Goal: Information Seeking & Learning: Learn about a topic

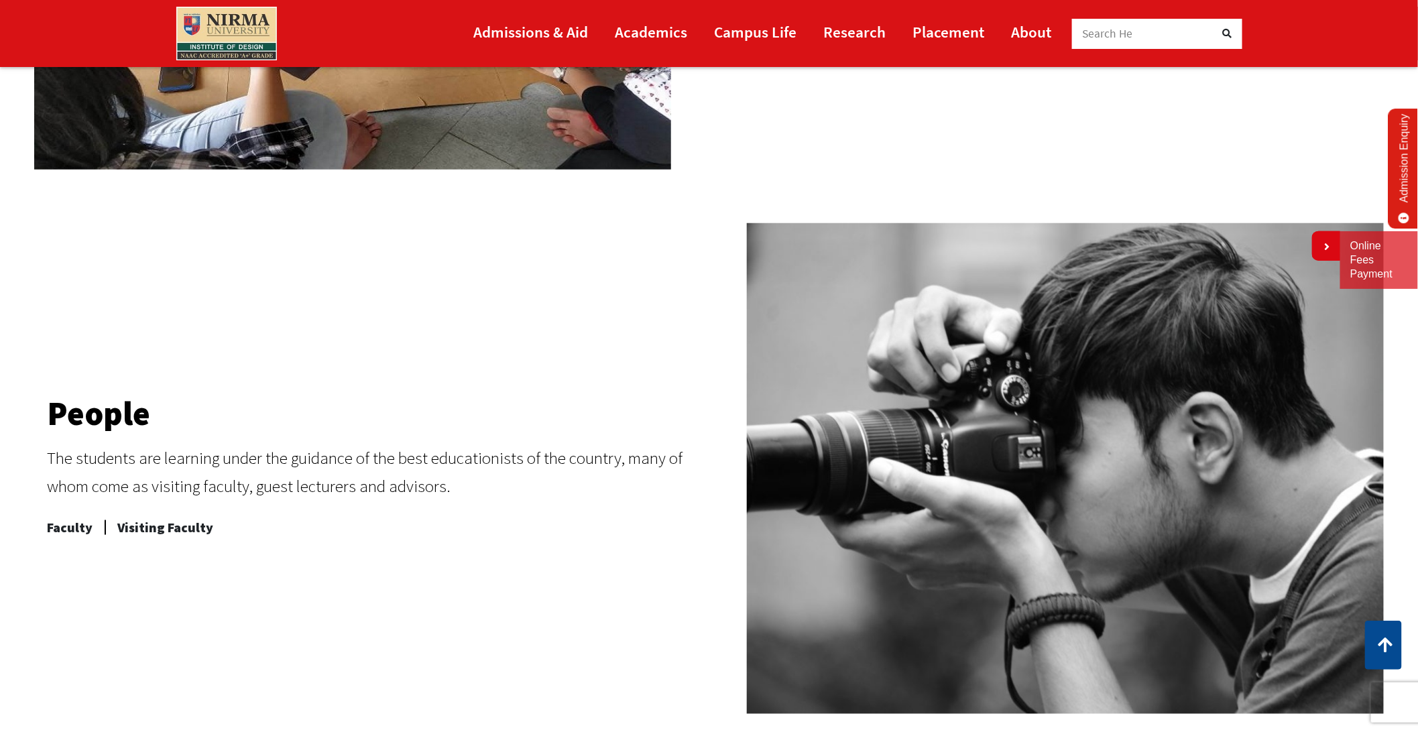
scroll to position [491, 0]
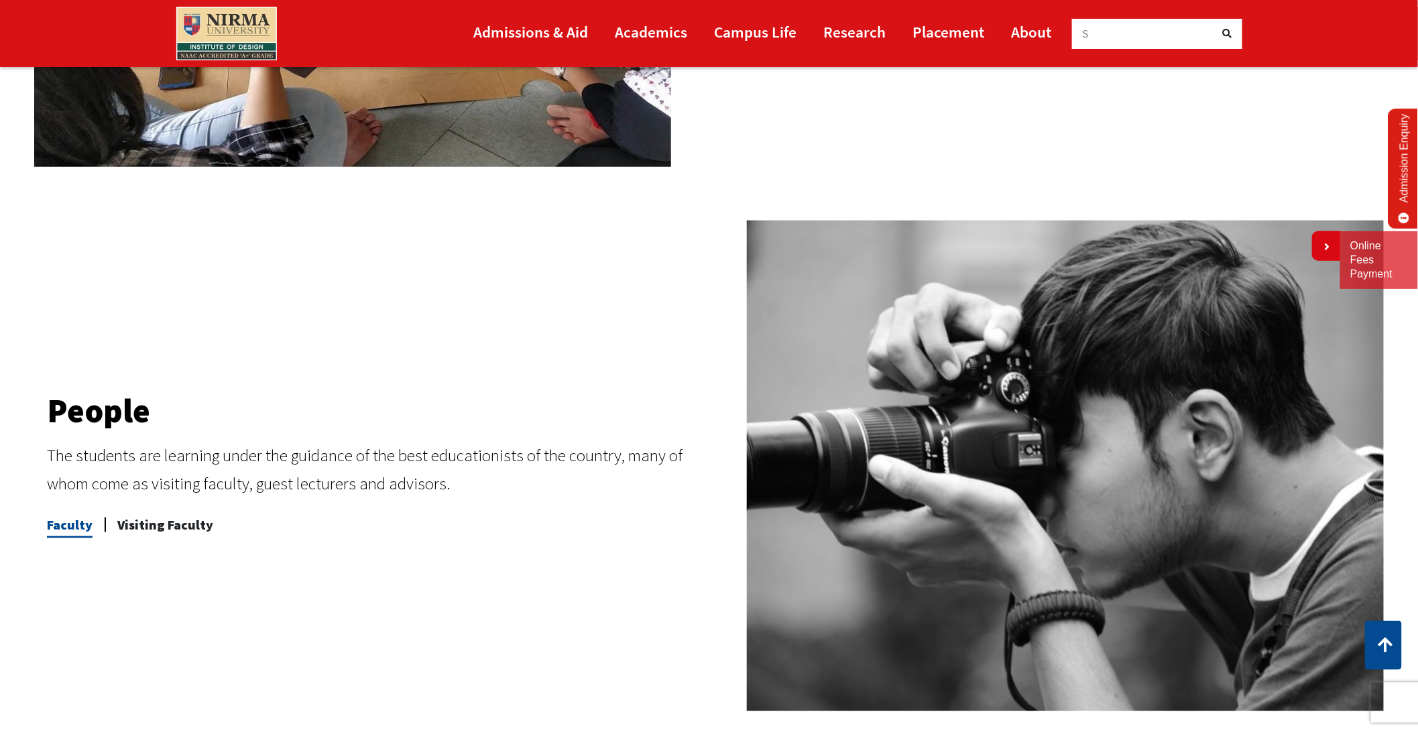
click at [68, 530] on span "Faculty" at bounding box center [70, 525] width 46 height 27
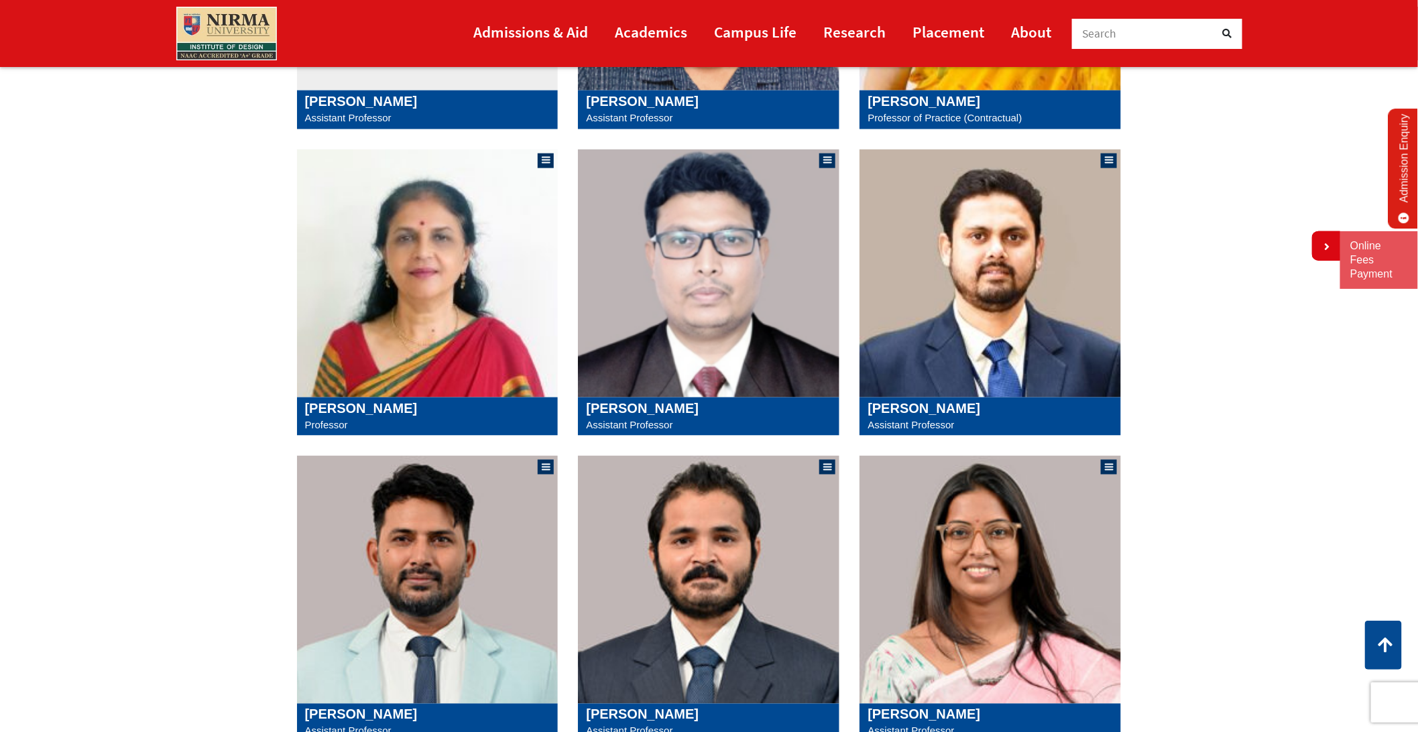
scroll to position [811, 0]
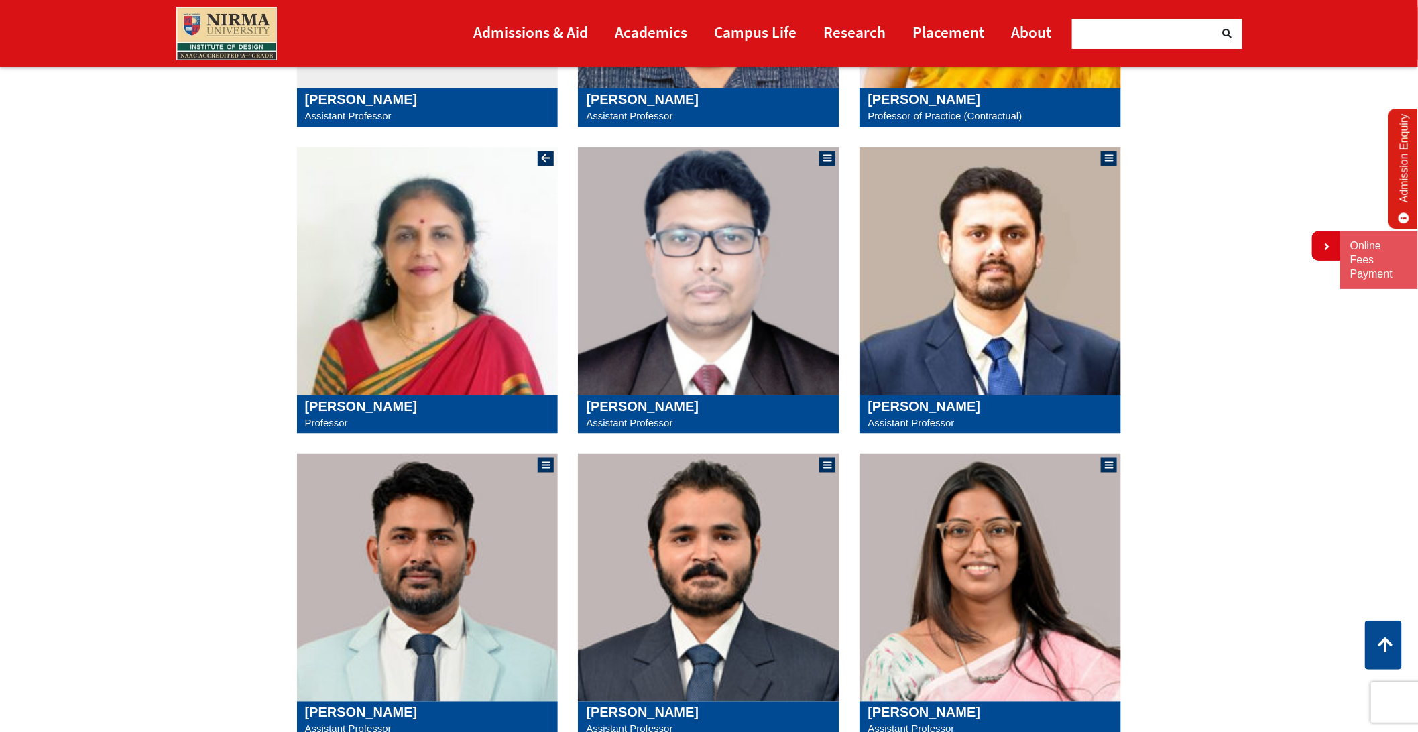
click at [388, 387] on img at bounding box center [427, 272] width 261 height 248
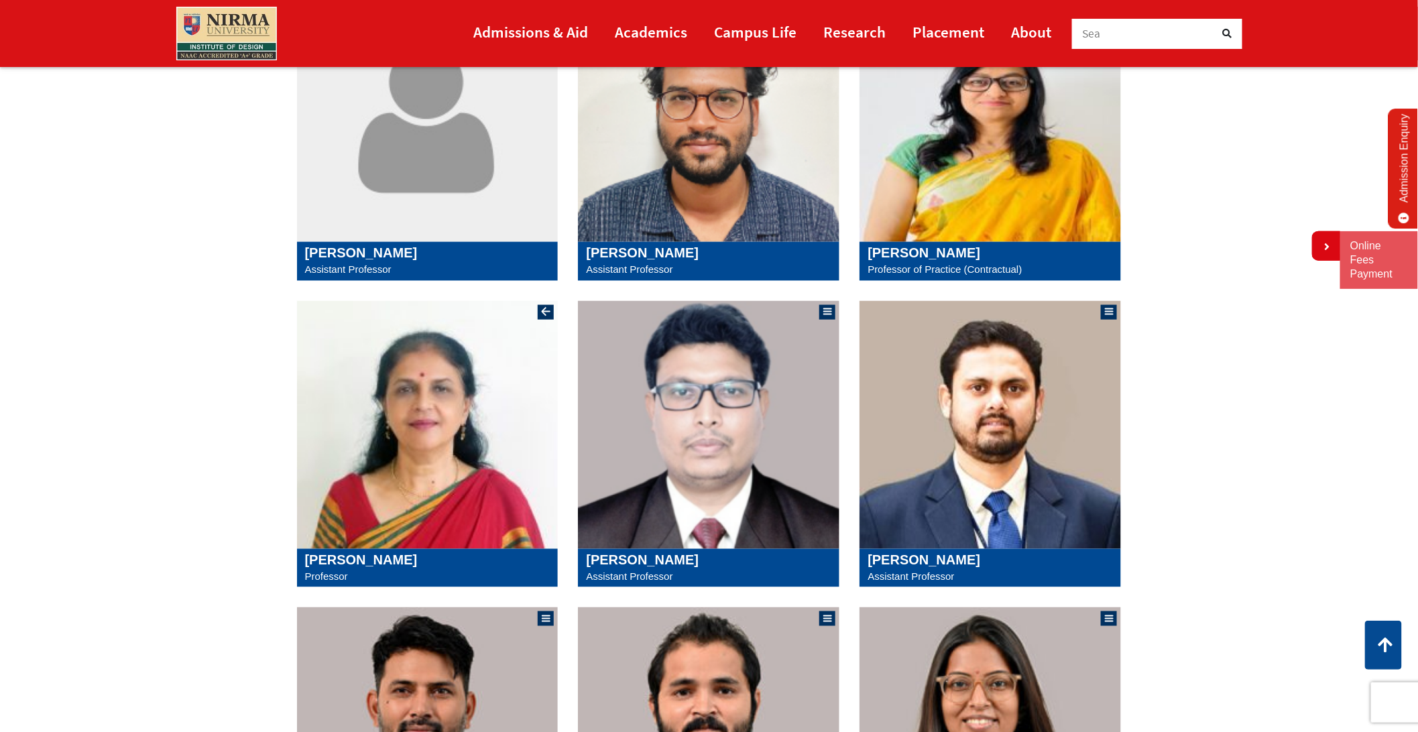
scroll to position [660, 0]
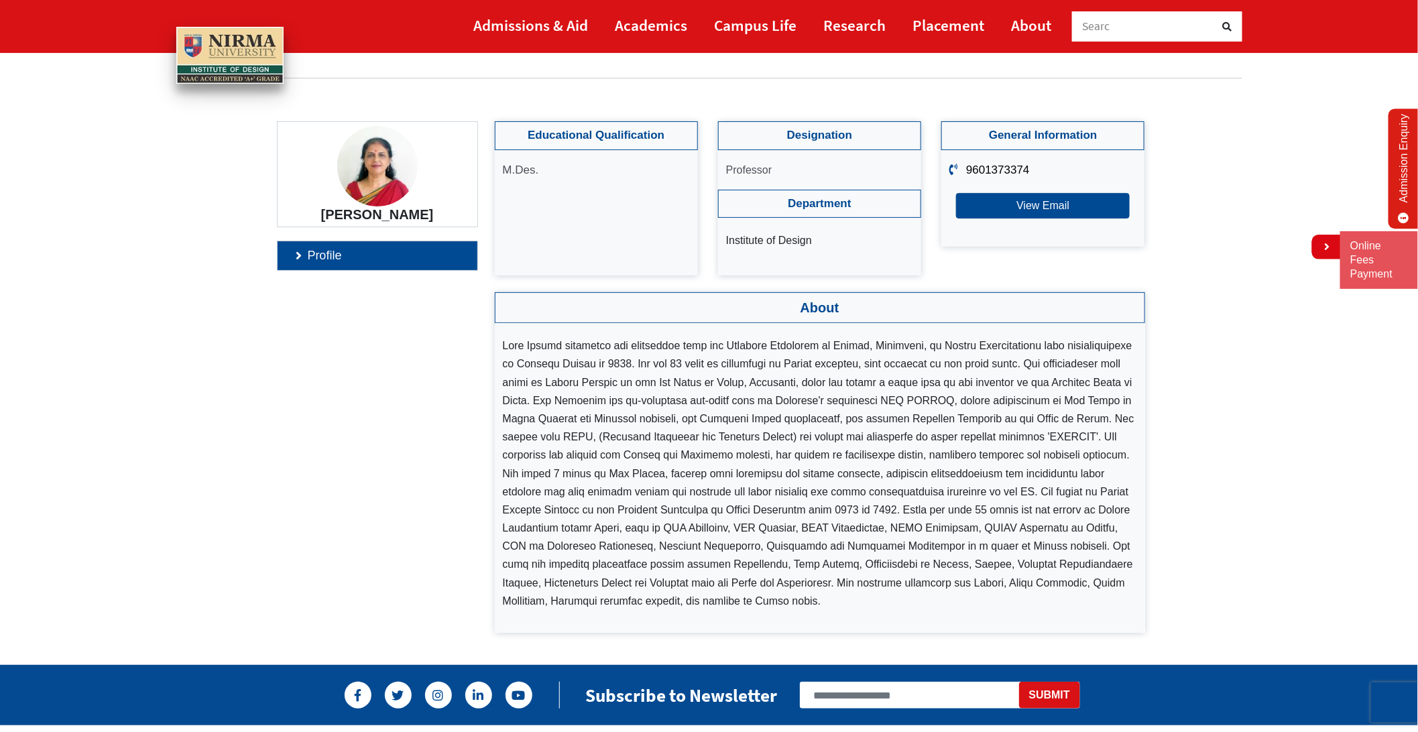
scroll to position [62, 0]
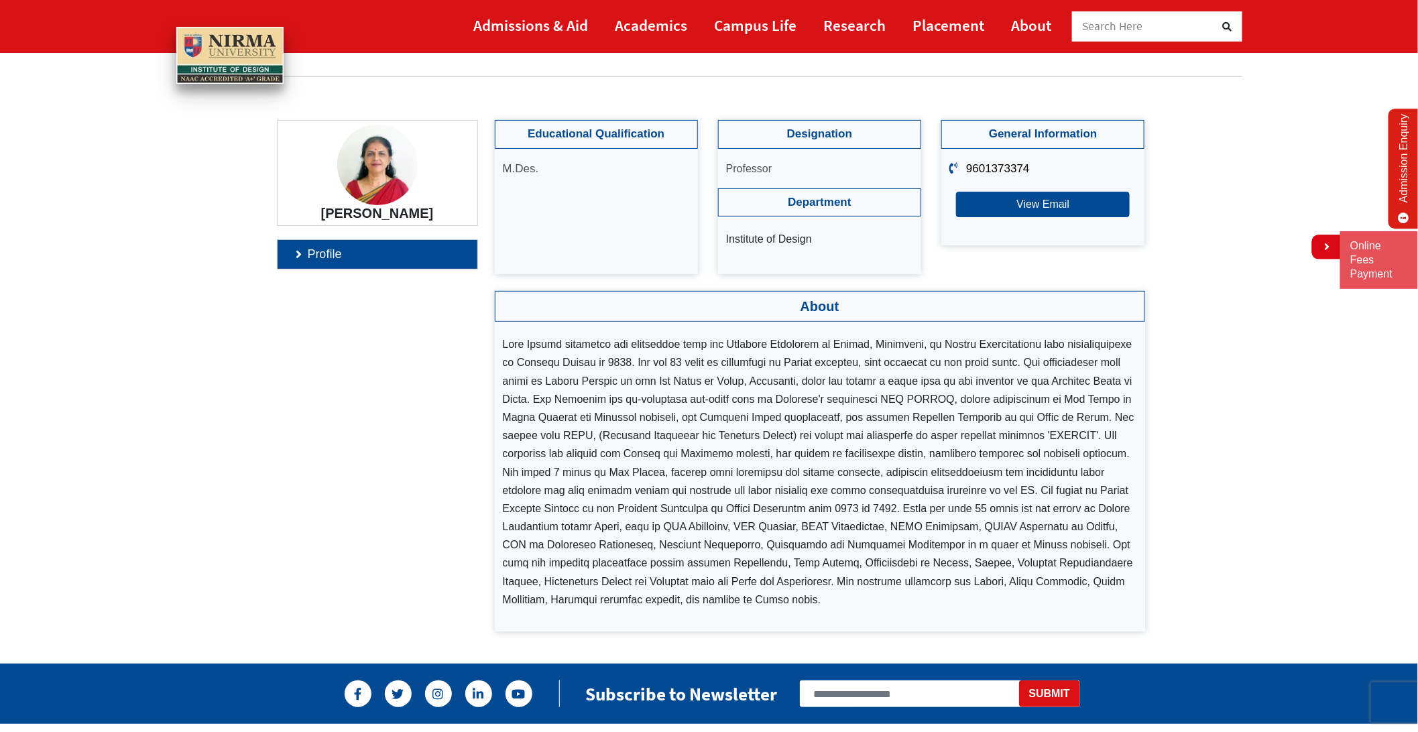
click at [370, 166] on img at bounding box center [377, 165] width 80 height 80
